Goal: Task Accomplishment & Management: Manage account settings

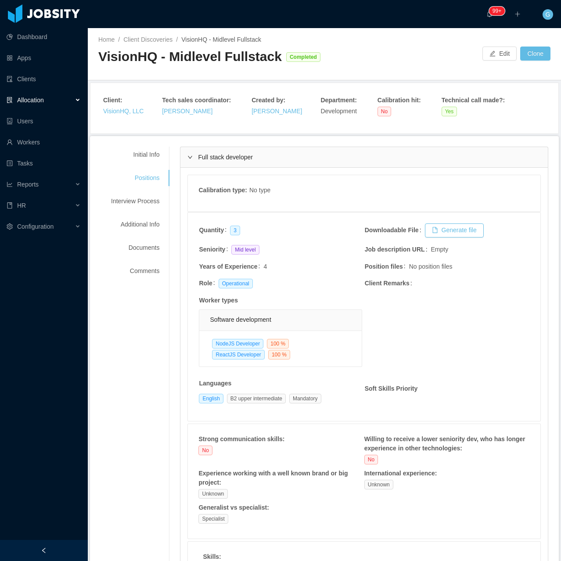
scroll to position [1009, 0]
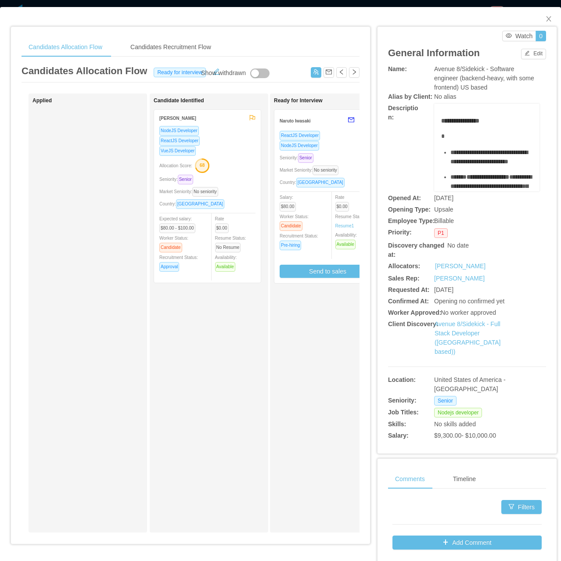
click at [206, 140] on div "ReactJS Developer" at bounding box center [207, 141] width 96 height 10
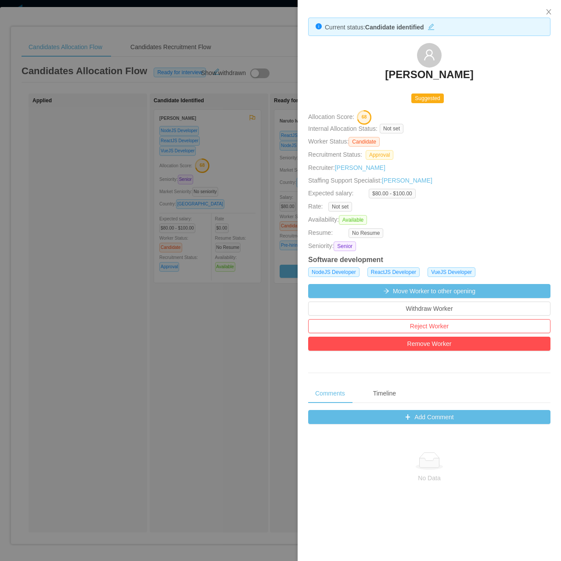
click at [429, 81] on h3 "Leroy Ware" at bounding box center [429, 75] width 88 height 14
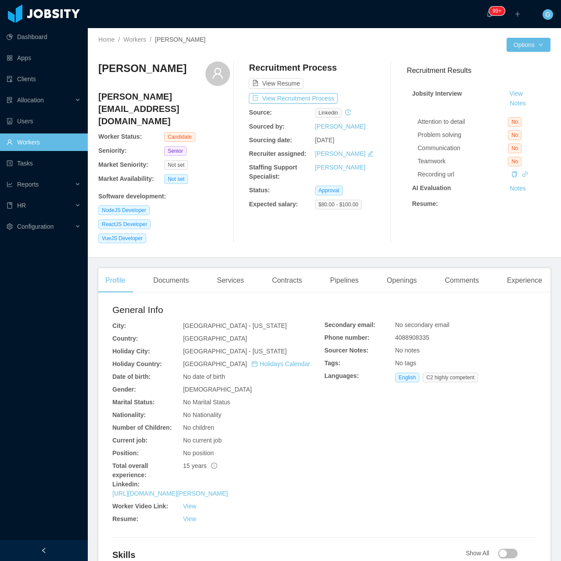
click at [334, 421] on div "General Info City: Dallas - Texas Country: United States of America Holiday Cit…" at bounding box center [324, 415] width 424 height 224
click at [357, 232] on div "Home / Workers / Leroy Ware / Options Leroy Ware leroy@deeprapid.com Worker Sta…" at bounding box center [324, 142] width 473 height 229
click at [254, 226] on div "Leroy Ware leroy@deeprapid.com Worker Status: Candidate Seniority: Senior Marke…" at bounding box center [324, 152] width 452 height 196
click at [408, 334] on span "4088908335" at bounding box center [412, 337] width 34 height 7
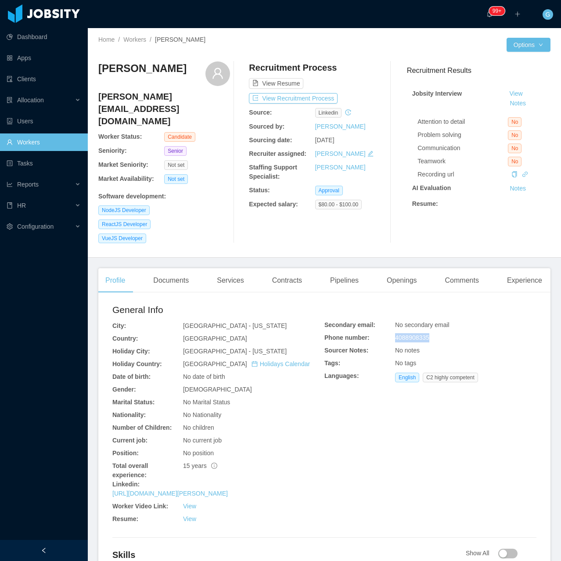
click at [409, 334] on span "4088908335" at bounding box center [412, 337] width 34 height 7
click at [339, 89] on div "Recruitment Process View Resume View Recruitment Process Source: linkedin Sourc…" at bounding box center [315, 152] width 132 height 182
click at [324, 96] on button "View Recruitment Process" at bounding box center [293, 98] width 89 height 11
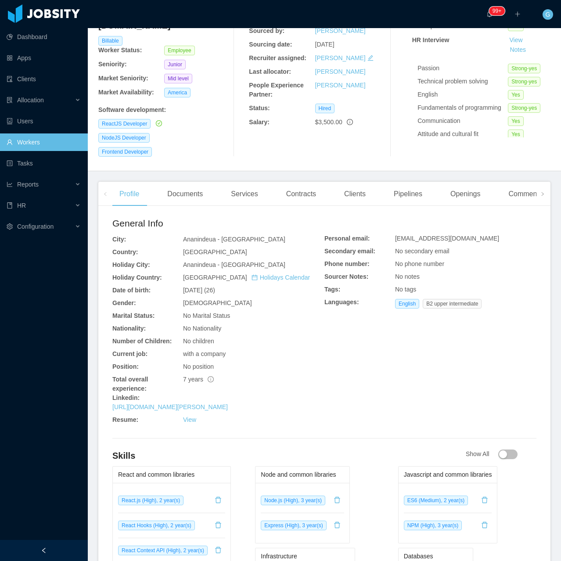
scroll to position [44, 0]
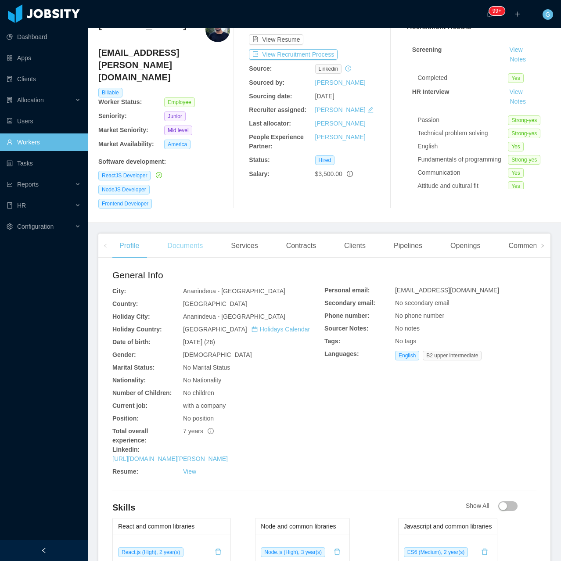
click at [182, 233] on div "Documents" at bounding box center [185, 245] width 50 height 25
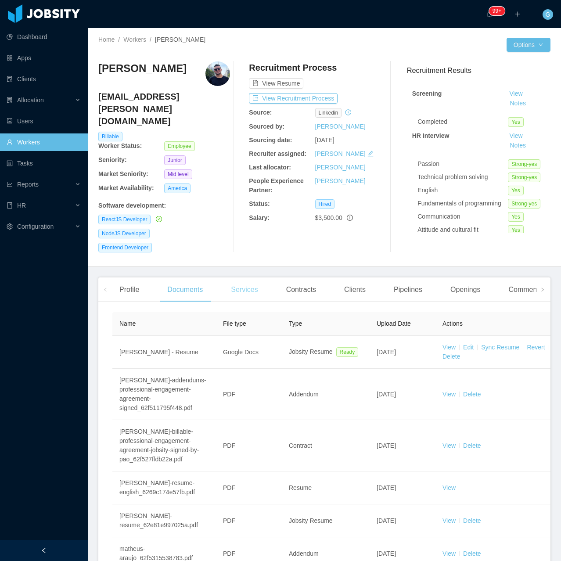
click at [250, 277] on div "Services" at bounding box center [244, 289] width 41 height 25
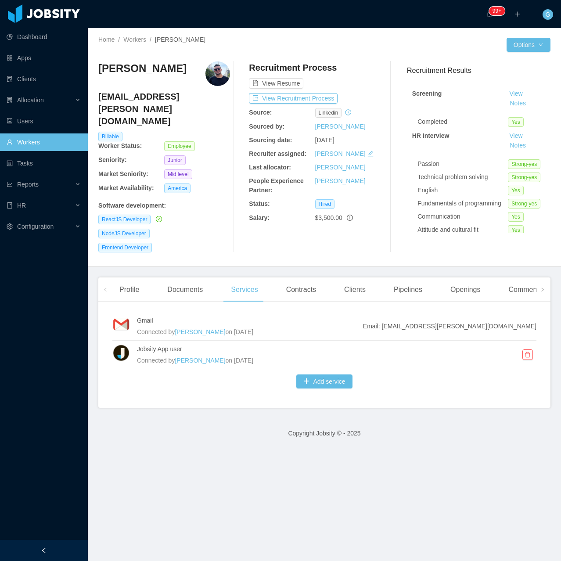
click at [319, 282] on div "Profile Documents Services Contracts Clients Pipelines Openings Comments Experi…" at bounding box center [324, 342] width 452 height 130
click at [301, 277] on div "Contracts" at bounding box center [301, 289] width 44 height 25
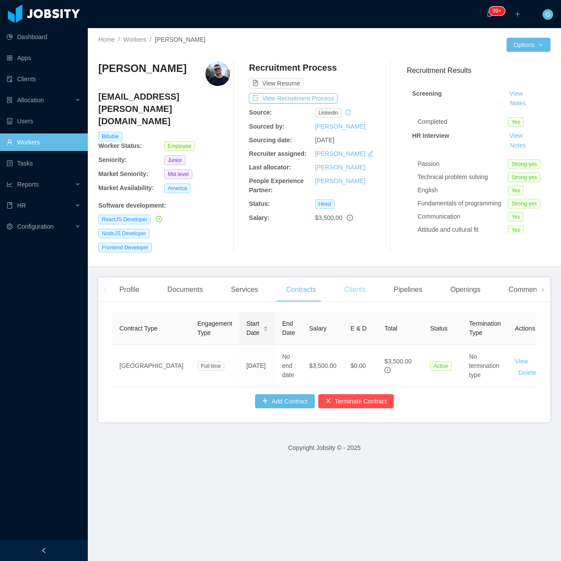
click at [346, 277] on div "Clients" at bounding box center [355, 289] width 36 height 25
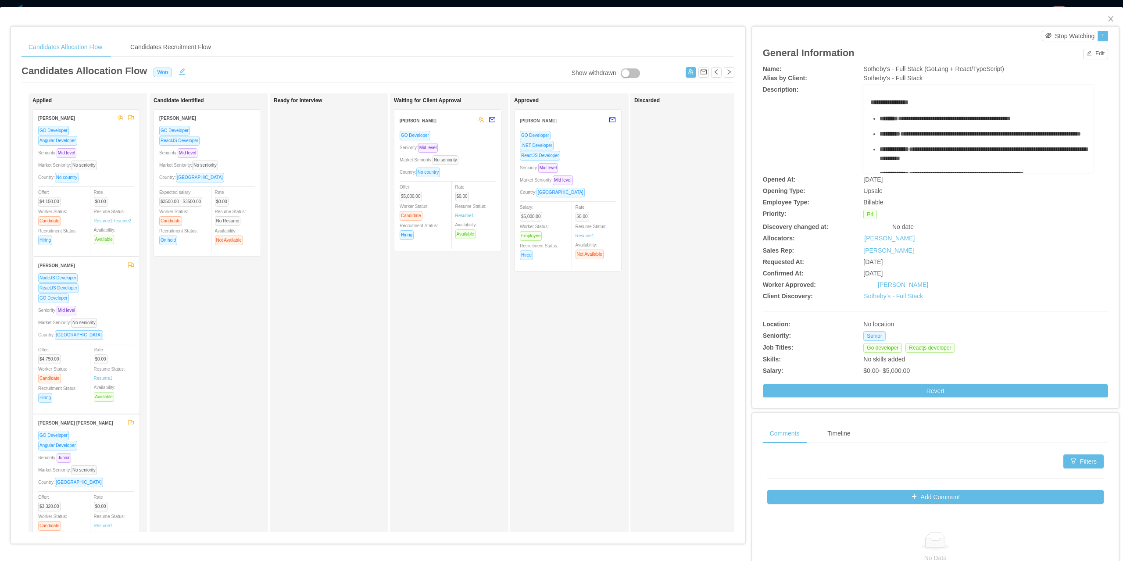
click at [582, 156] on div "ReactJS Developer" at bounding box center [568, 155] width 96 height 10
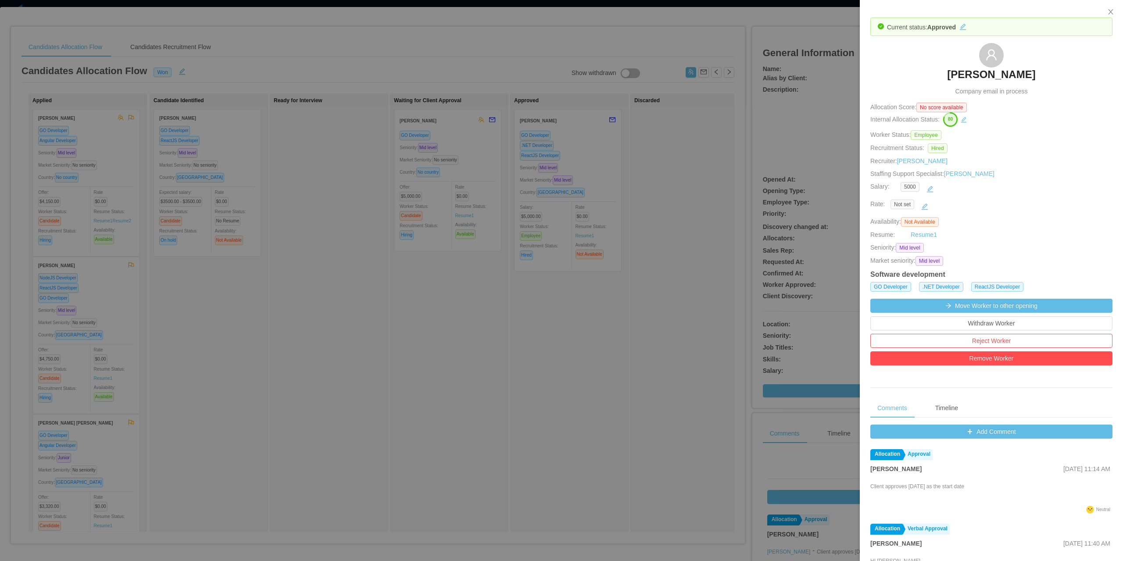
click at [979, 78] on h3 "[PERSON_NAME]" at bounding box center [991, 75] width 88 height 14
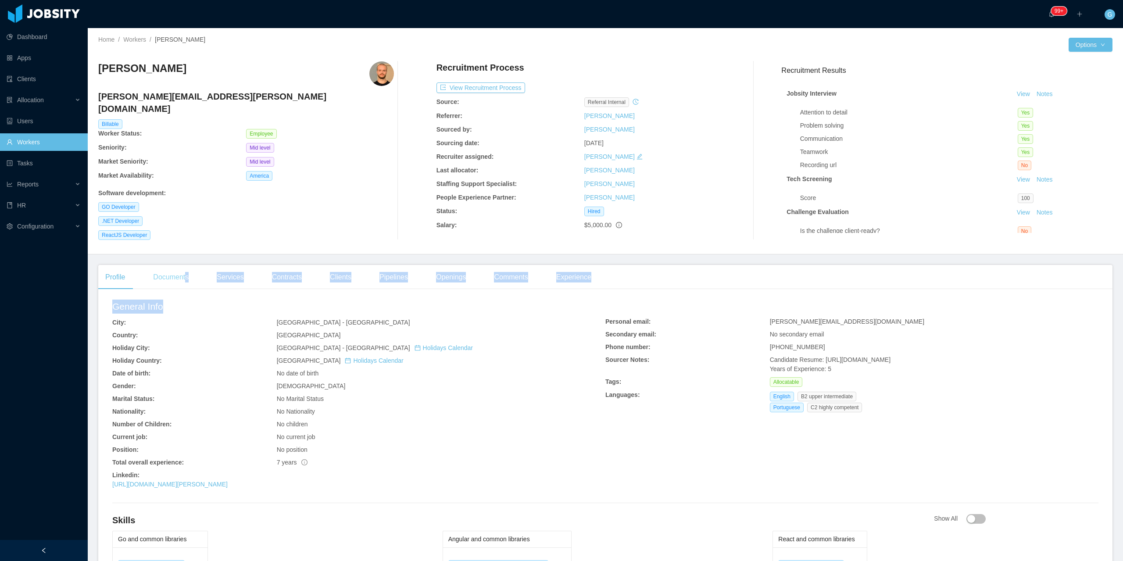
drag, startPoint x: 190, startPoint y: 284, endPoint x: 184, endPoint y: 270, distance: 15.3
click at [185, 271] on div "Profile Documents Services Contracts Clients Pipelines Openings Comments Experi…" at bounding box center [605, 507] width 1014 height 485
click at [184, 270] on div "Documents" at bounding box center [171, 277] width 50 height 25
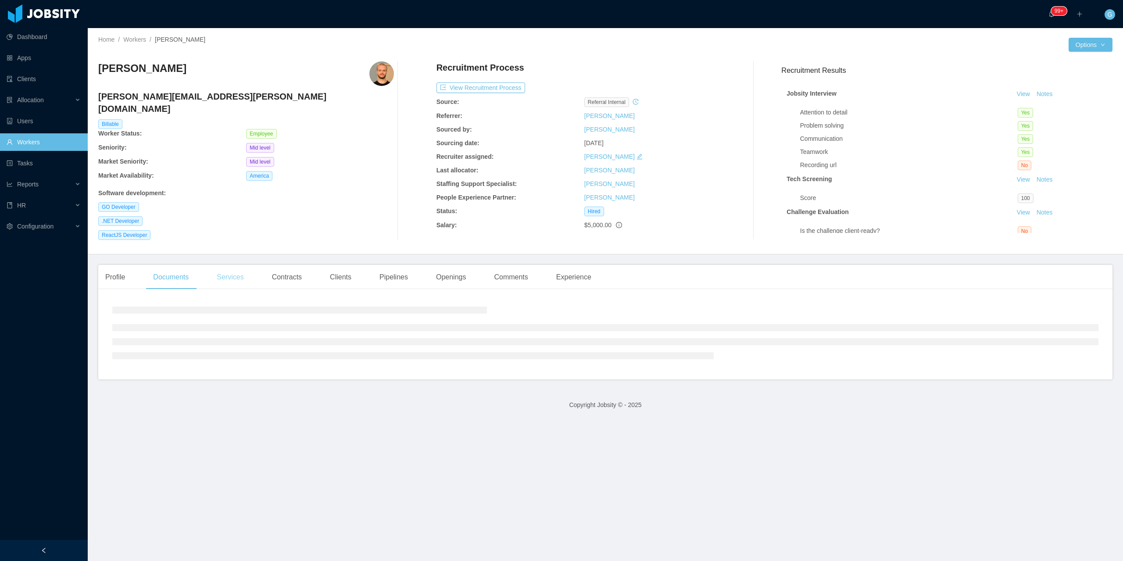
click at [229, 270] on div "Services" at bounding box center [230, 277] width 41 height 25
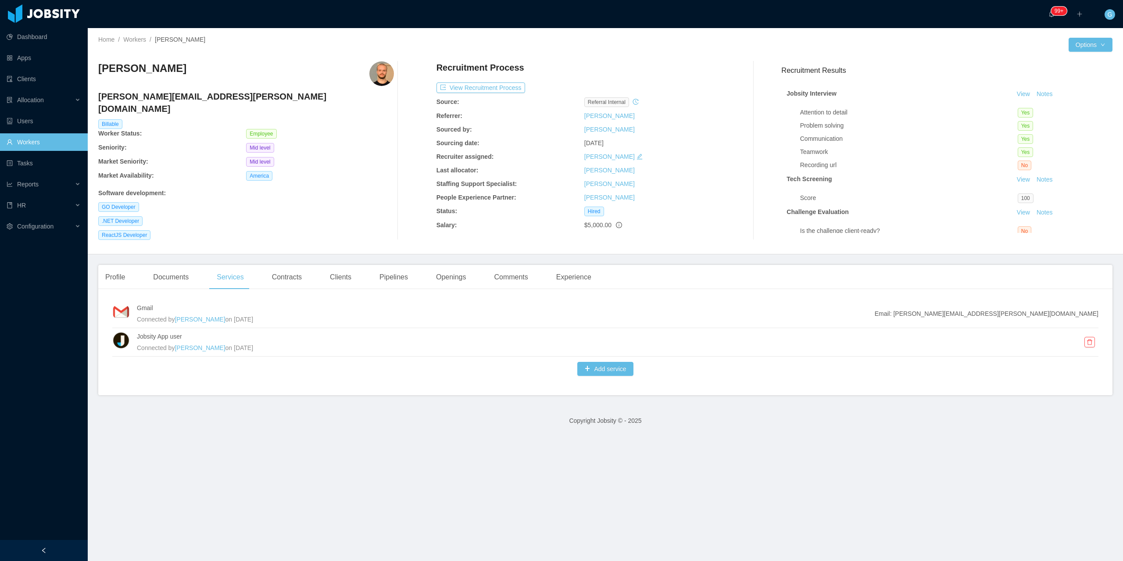
click at [1001, 343] on div "Connected by [PERSON_NAME] on [DATE]" at bounding box center [600, 348] width 926 height 10
click at [168, 344] on span "Connected by" at bounding box center [156, 347] width 38 height 7
click at [1084, 337] on button "button" at bounding box center [1089, 342] width 11 height 11
